Goal: Task Accomplishment & Management: Manage account settings

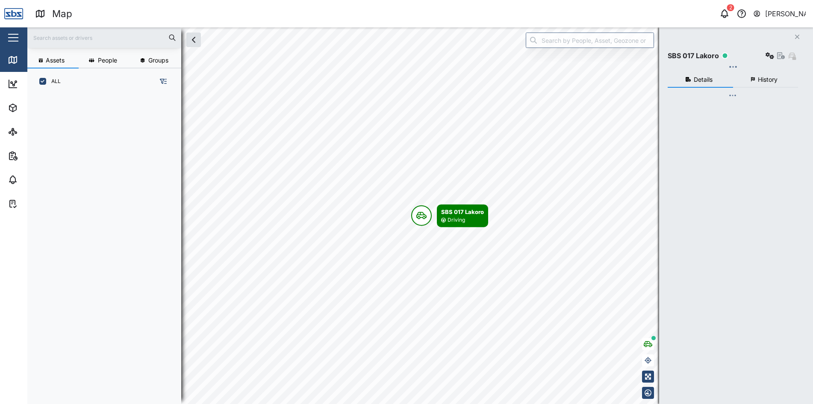
scroll to position [299, 134]
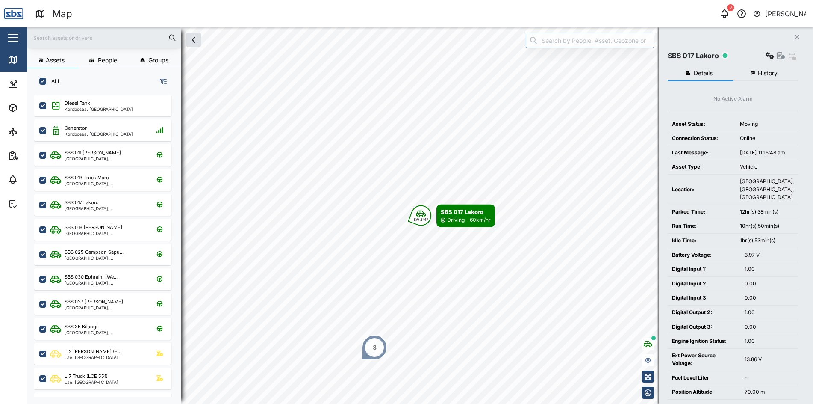
click at [797, 36] on icon "button" at bounding box center [797, 37] width 4 height 4
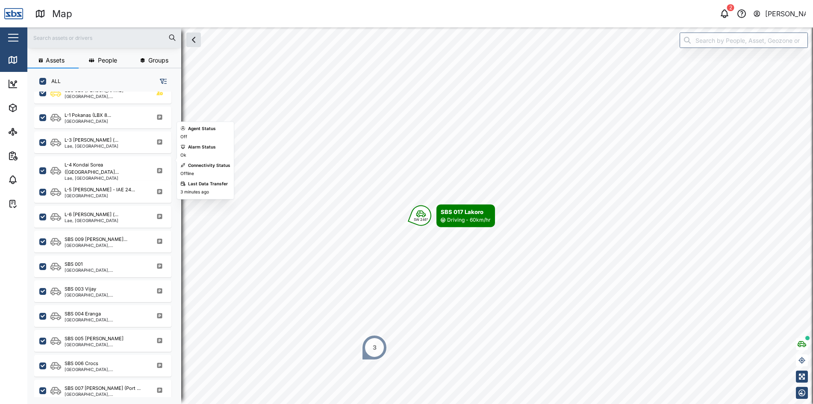
scroll to position [342, 0]
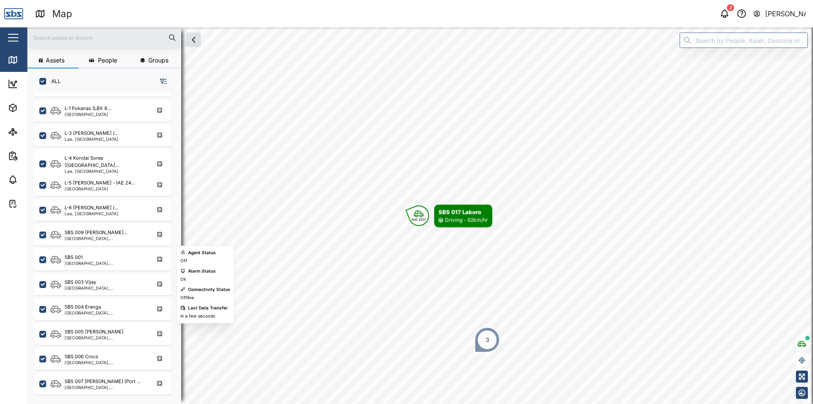
click at [87, 282] on div "SBS 003 Vijay" at bounding box center [81, 281] width 32 height 7
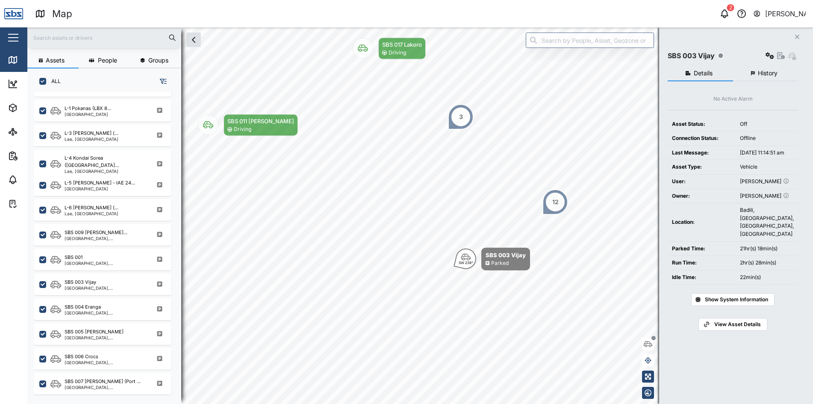
click at [774, 74] on span "History" at bounding box center [768, 73] width 20 height 6
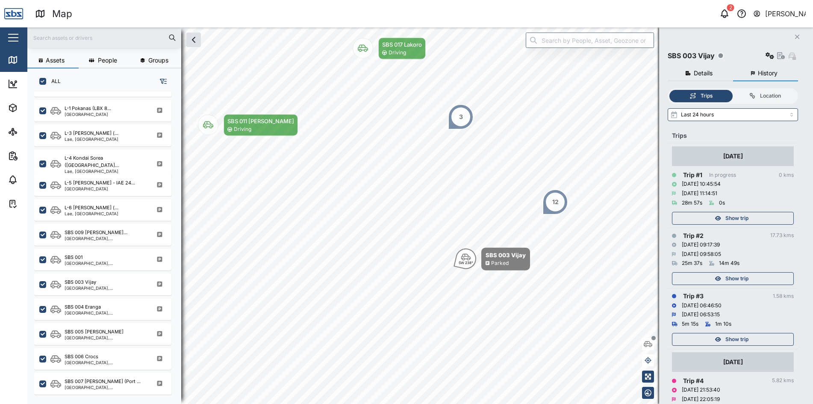
click at [735, 337] on span "Show trip" at bounding box center [737, 339] width 23 height 12
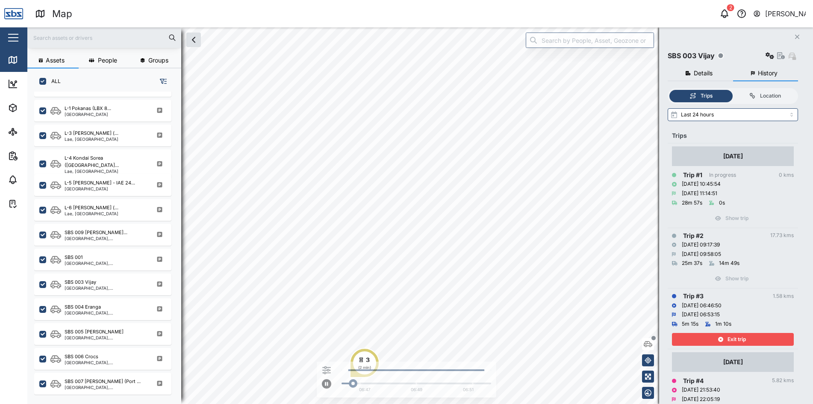
click at [742, 339] on span "Exit trip" at bounding box center [737, 339] width 18 height 12
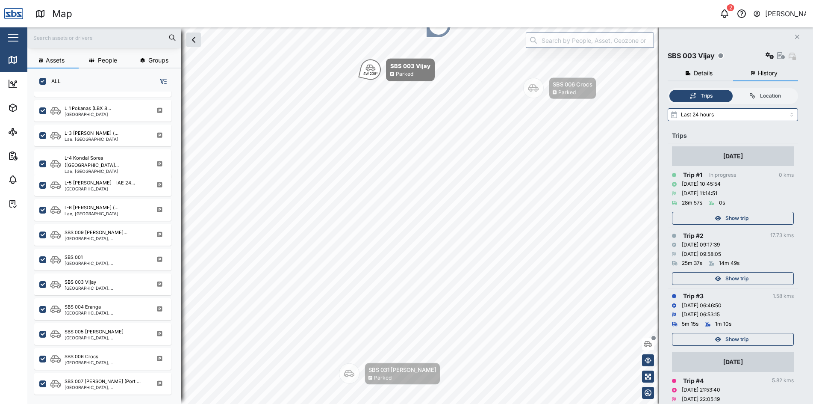
click at [737, 276] on span "Show trip" at bounding box center [737, 278] width 23 height 12
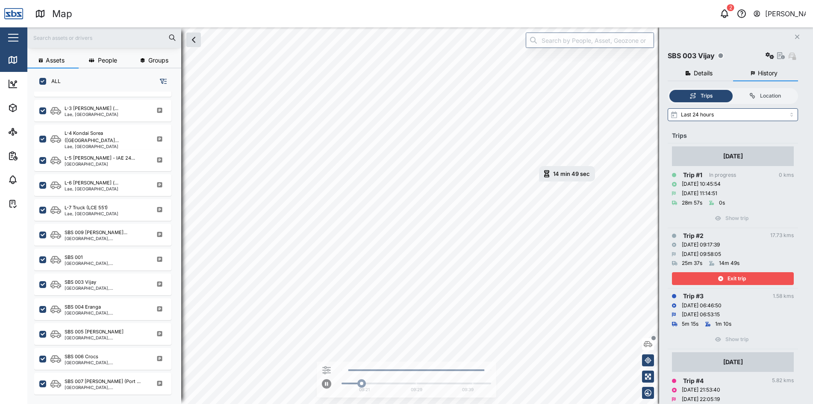
click at [735, 278] on span "Exit trip" at bounding box center [737, 278] width 18 height 12
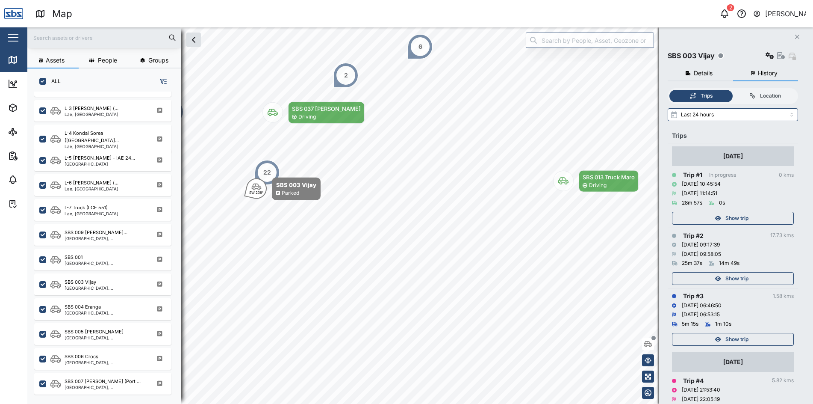
click at [728, 216] on span "Show trip" at bounding box center [737, 218] width 23 height 12
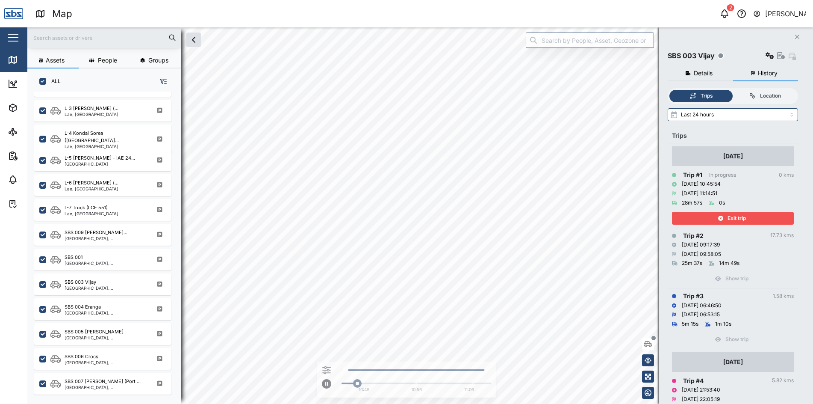
click at [728, 216] on span "Exit trip" at bounding box center [737, 218] width 18 height 12
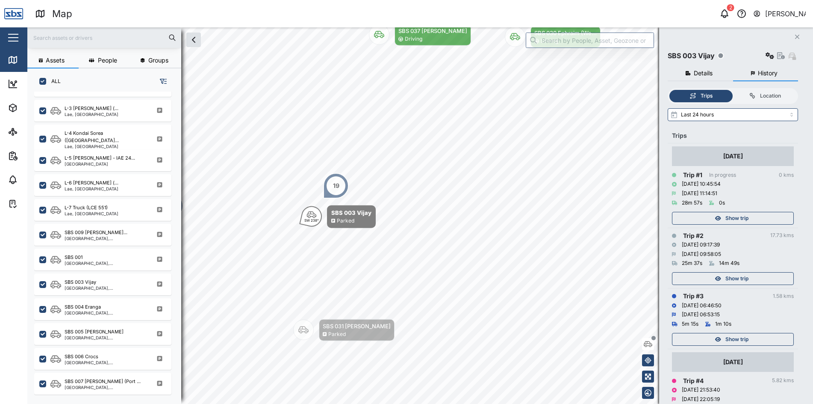
click at [797, 37] on icon "button" at bounding box center [797, 37] width 4 height 4
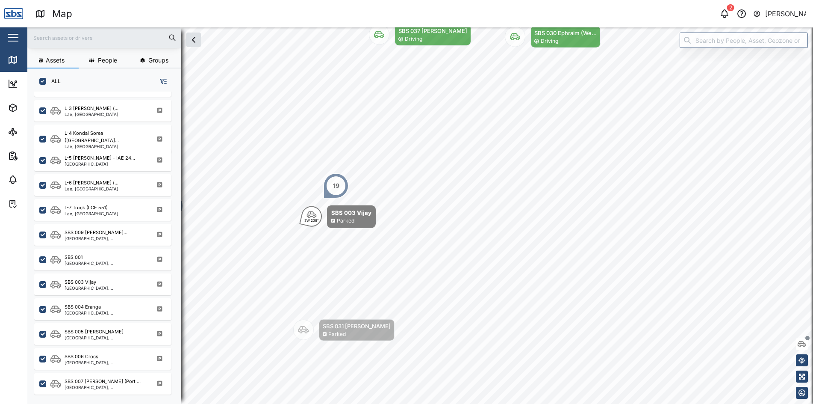
click at [773, 15] on div "[PERSON_NAME]" at bounding box center [785, 14] width 41 height 11
click at [741, 50] on div "Sign Out" at bounding box center [753, 55] width 92 height 10
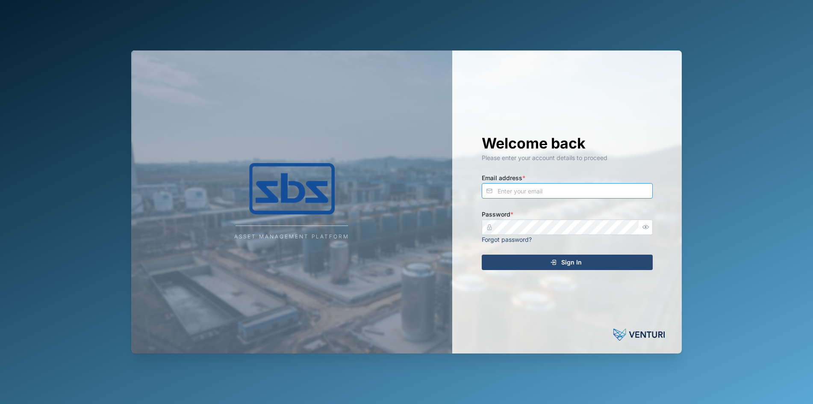
type input "[PERSON_NAME][EMAIL_ADDRESS][DOMAIN_NAME]"
click at [563, 262] on span "Sign In" at bounding box center [571, 262] width 21 height 15
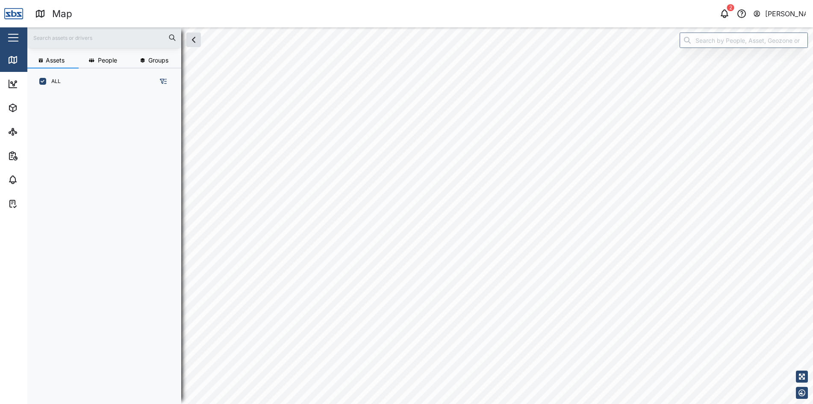
scroll to position [299, 134]
